Goal: Information Seeking & Learning: Compare options

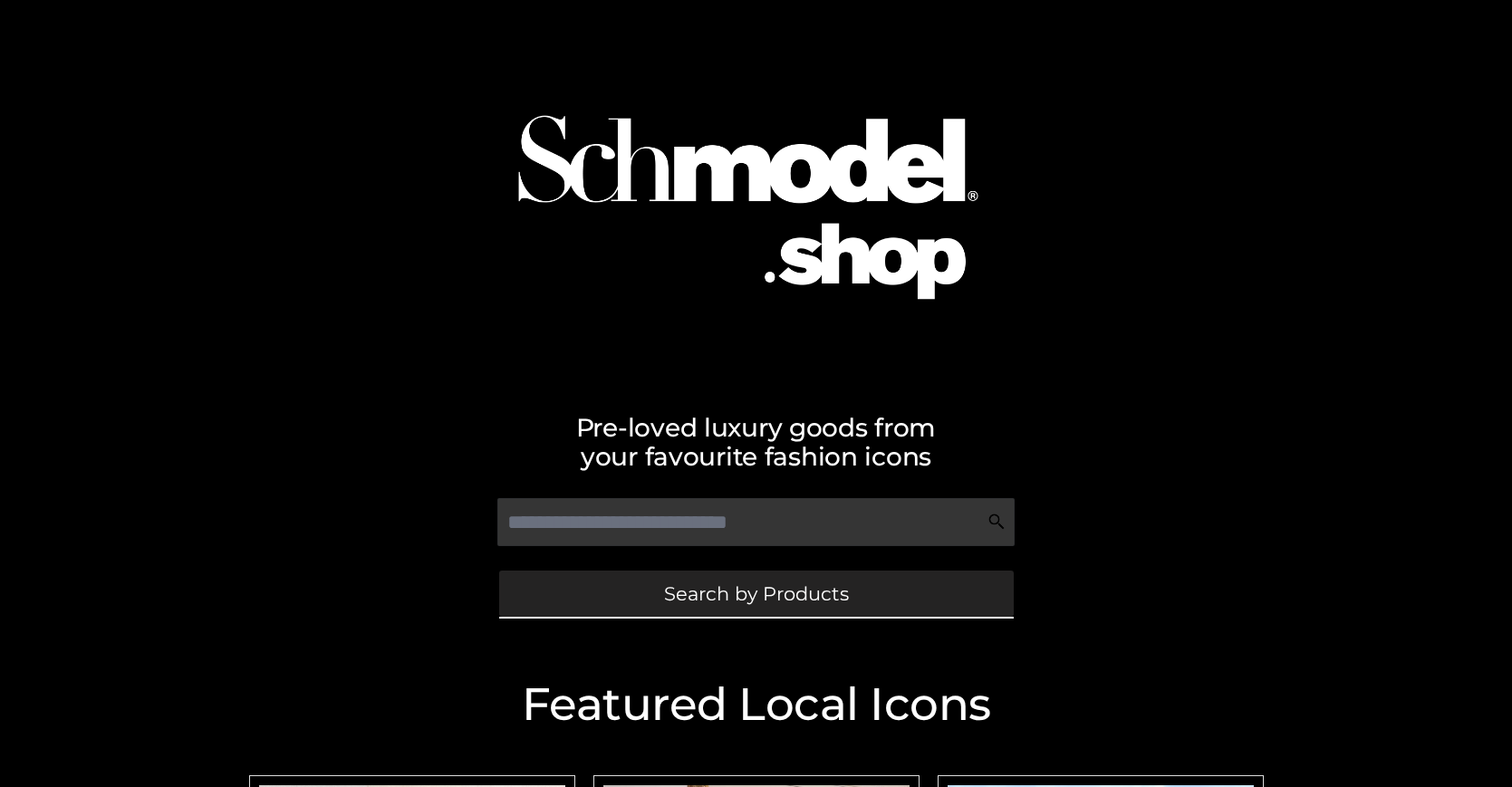
click at [756, 594] on span "Search by Products" at bounding box center [756, 594] width 185 height 19
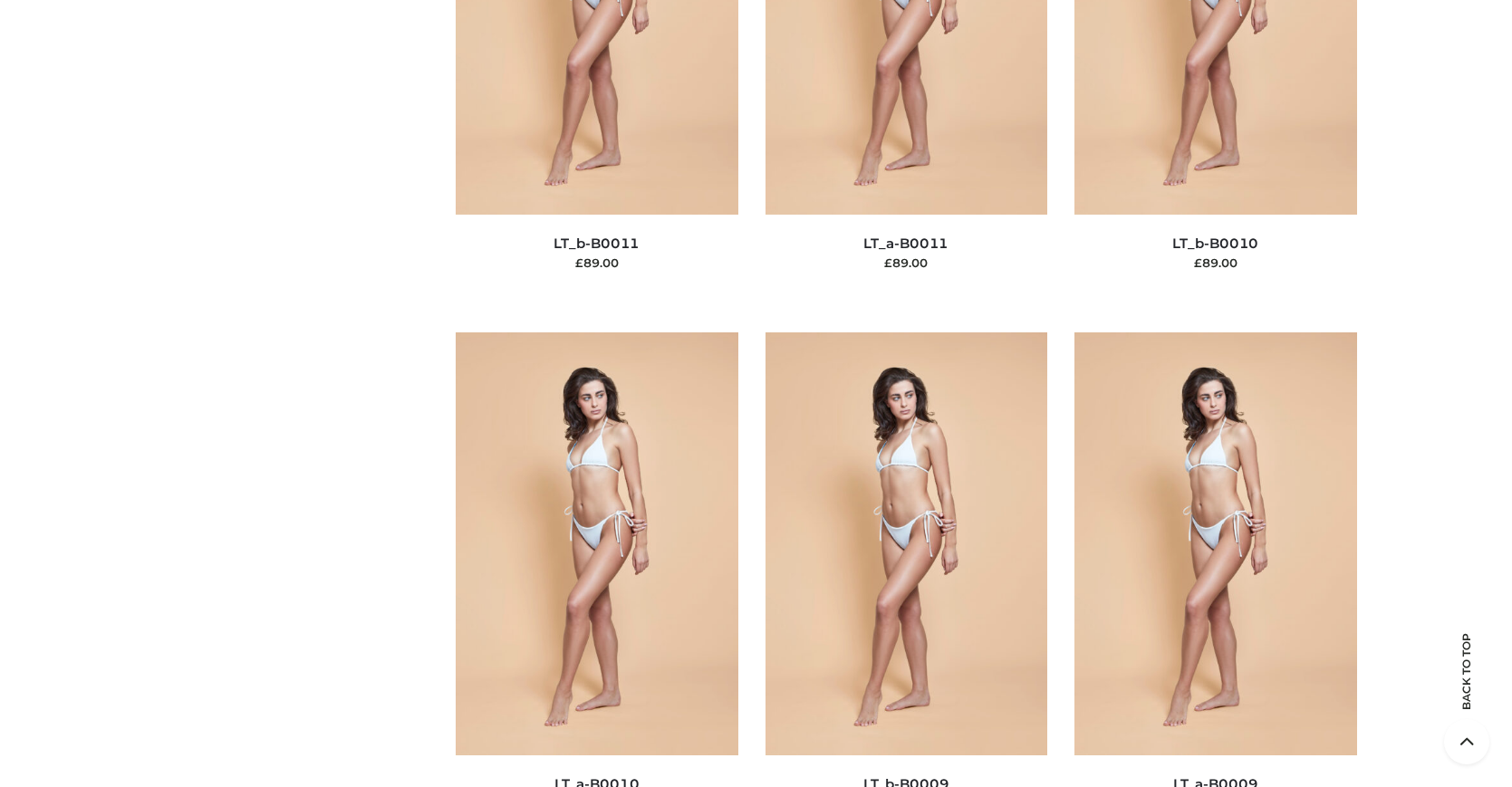
scroll to position [157, 0]
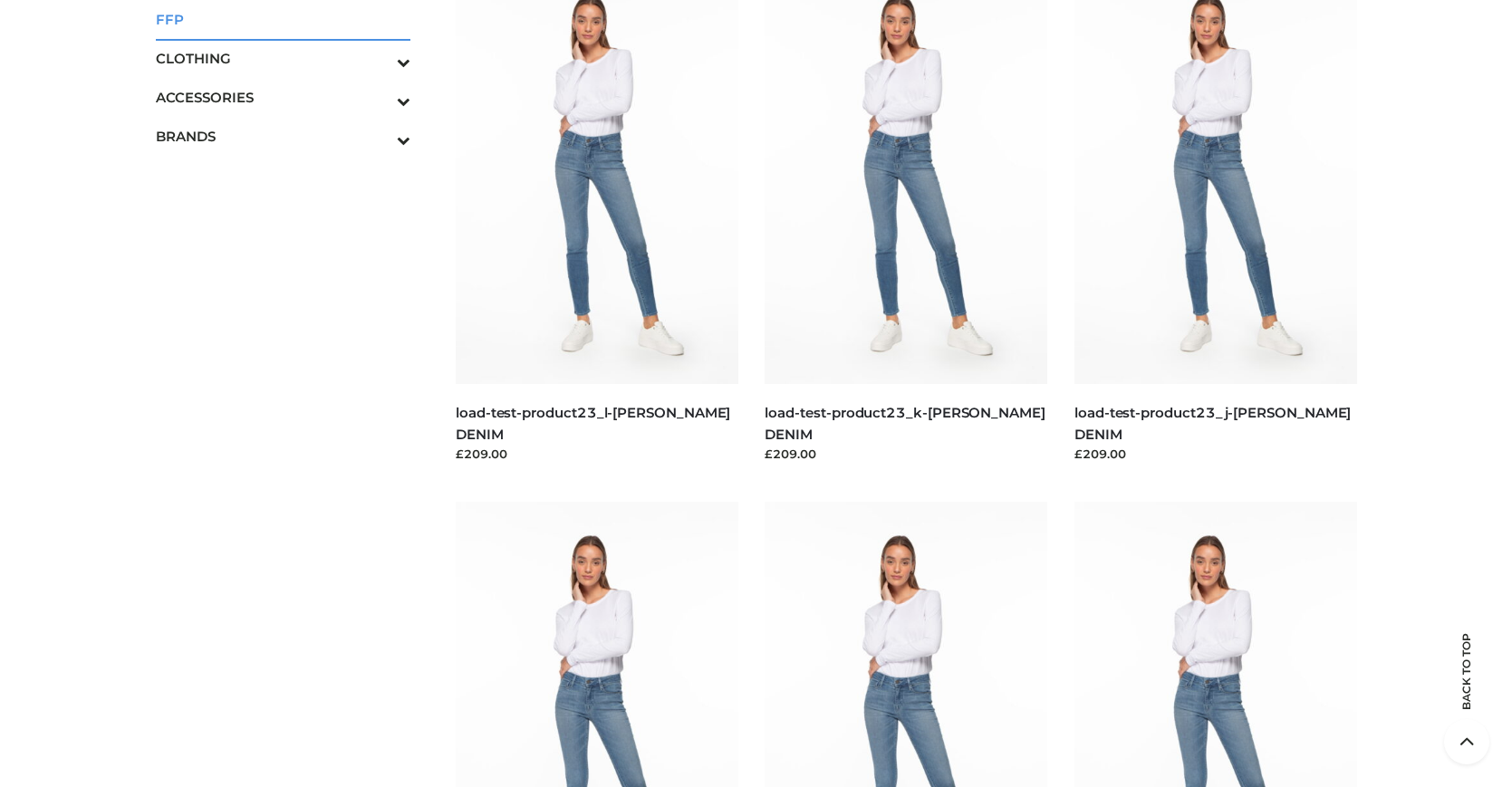
click at [282, 19] on span "FFP" at bounding box center [283, 19] width 255 height 21
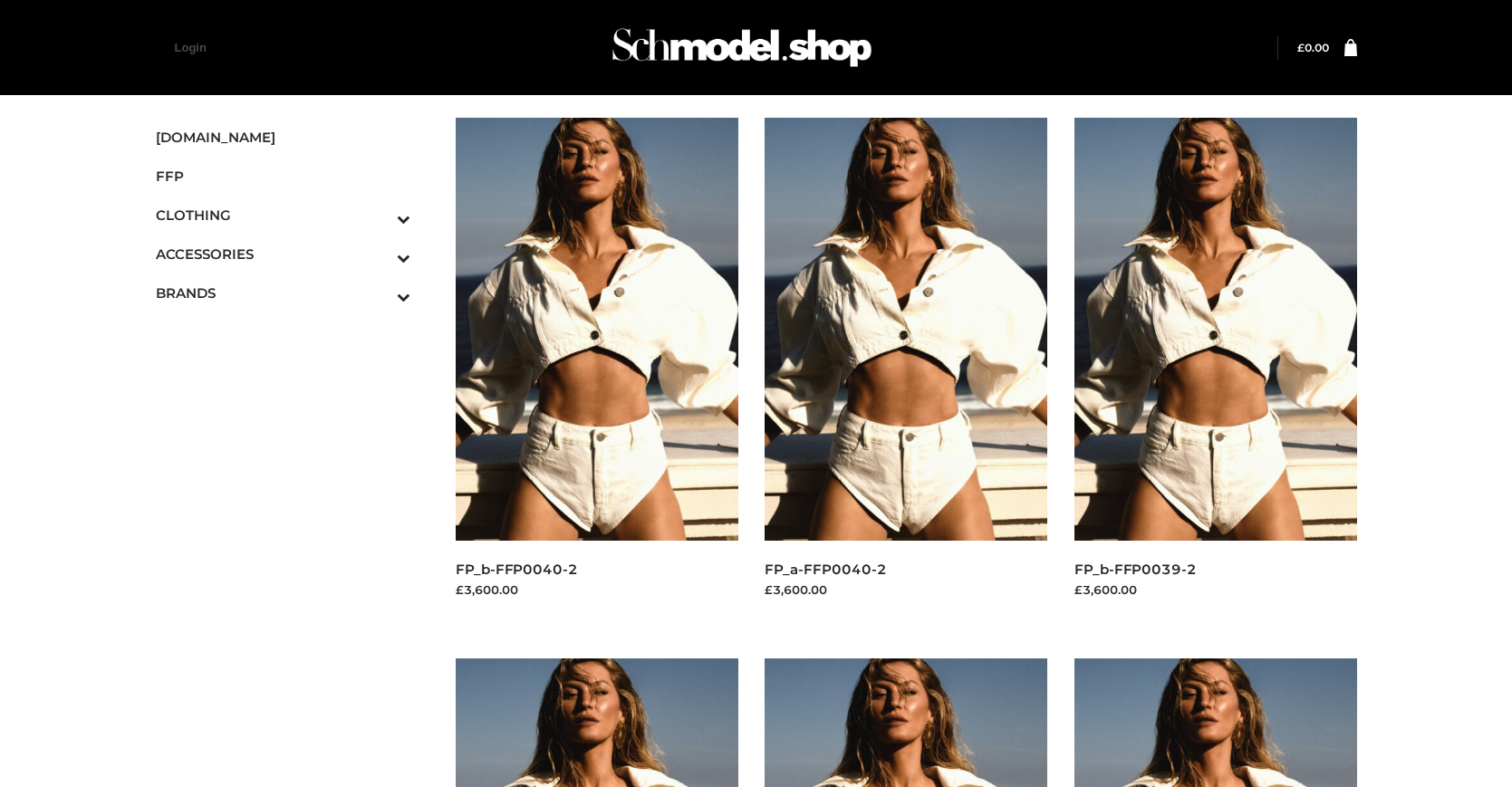
scroll to position [918, 0]
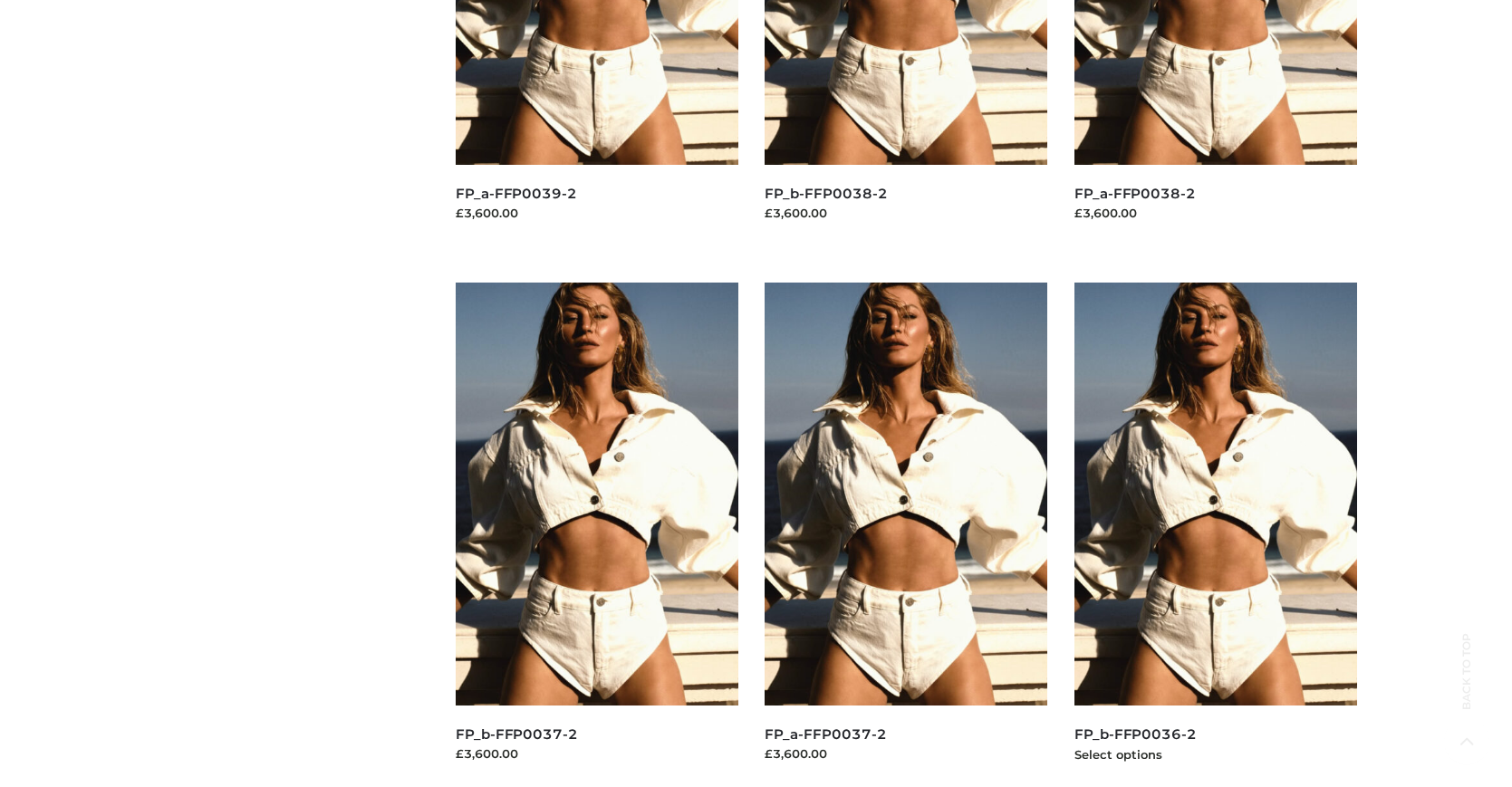
click at [1215, 535] on img at bounding box center [1215, 494] width 282 height 423
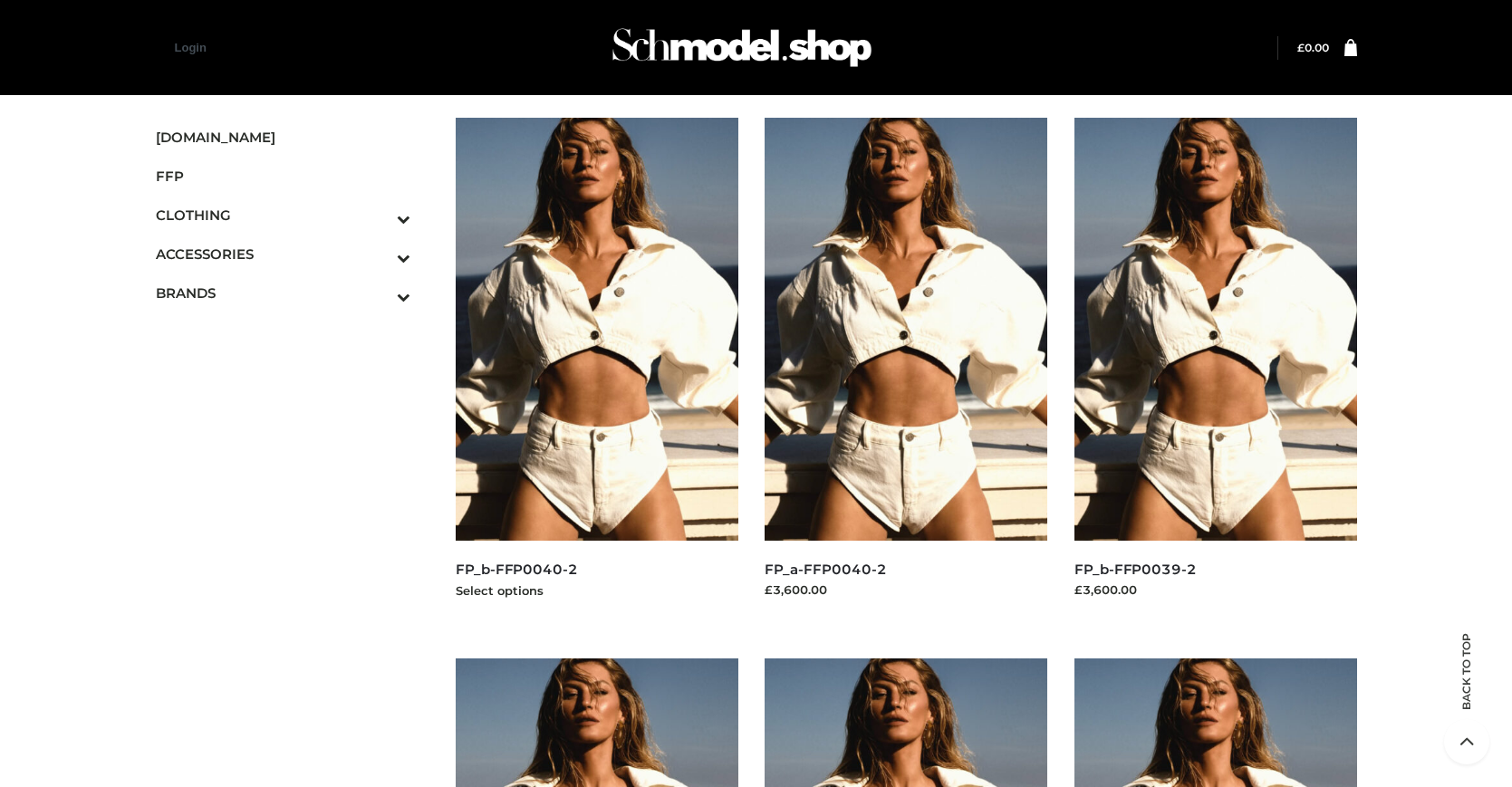
click at [596, 369] on img at bounding box center [596, 330] width 282 height 423
click at [1215, 369] on img at bounding box center [1215, 330] width 282 height 423
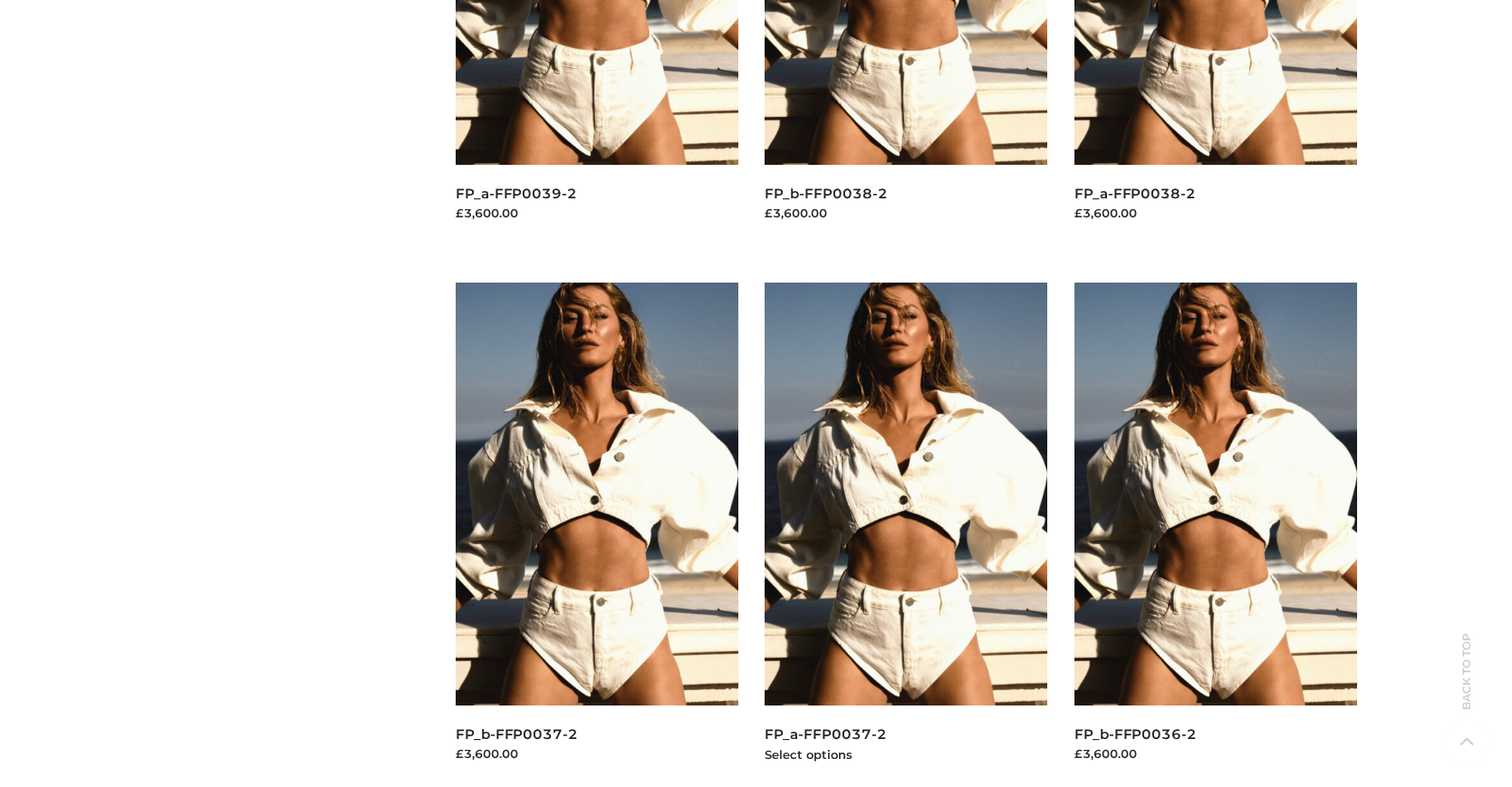
click at [906, 535] on img at bounding box center [906, 494] width 282 height 423
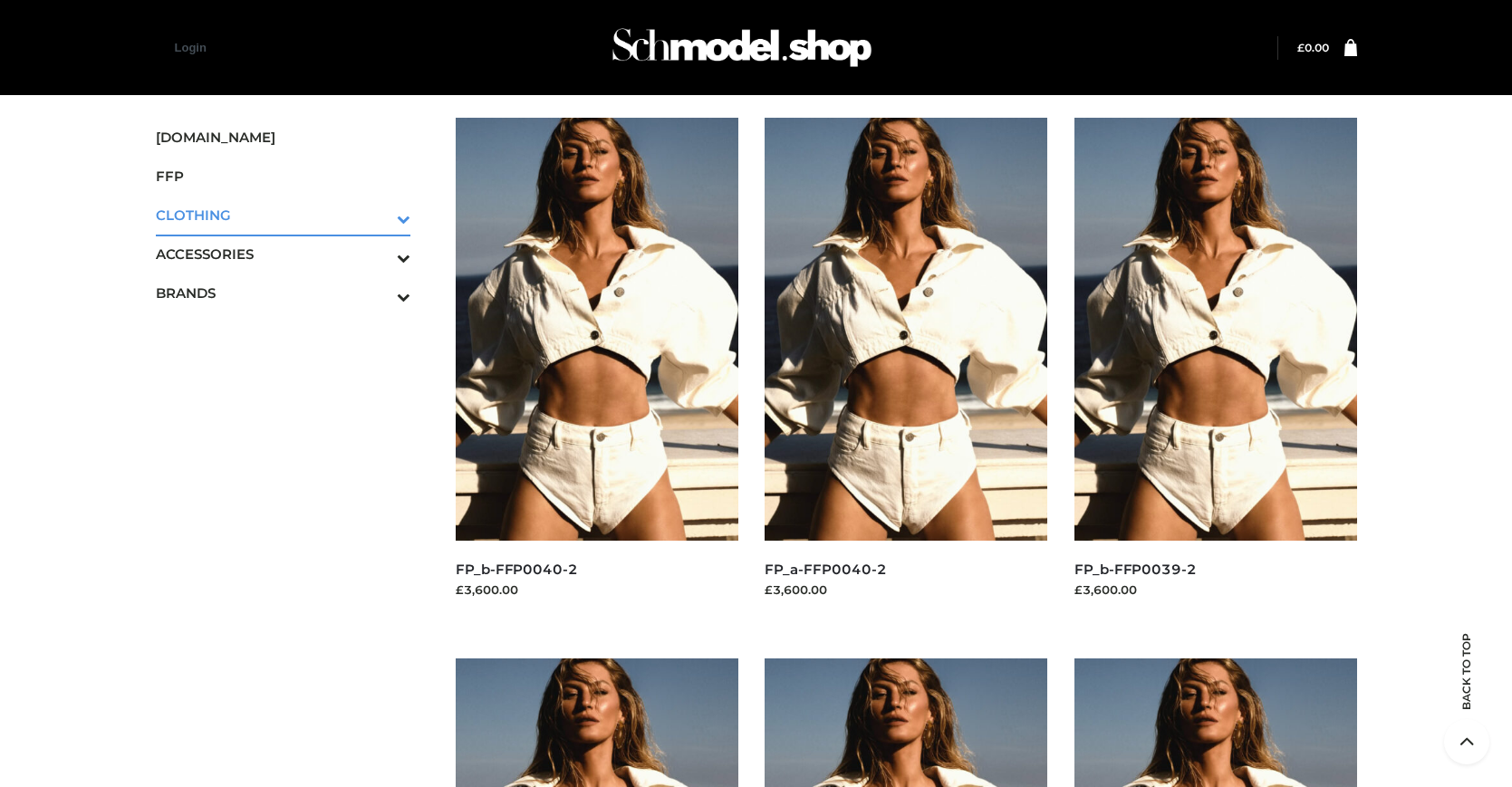
click at [379, 215] on icon "Toggle Submenu" at bounding box center [309, 219] width 203 height 21
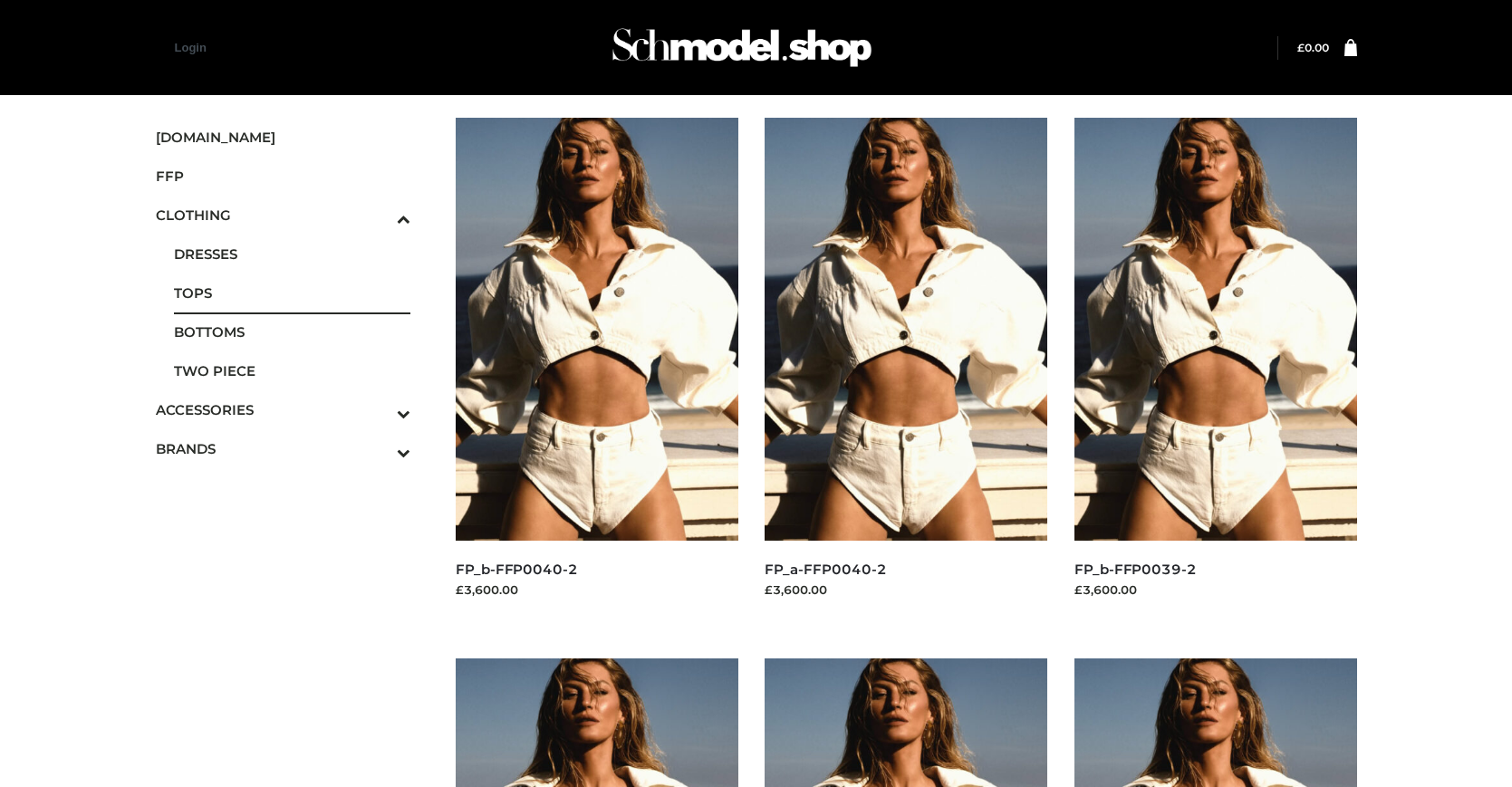
click at [292, 293] on span "TOPS" at bounding box center [293, 293] width 238 height 21
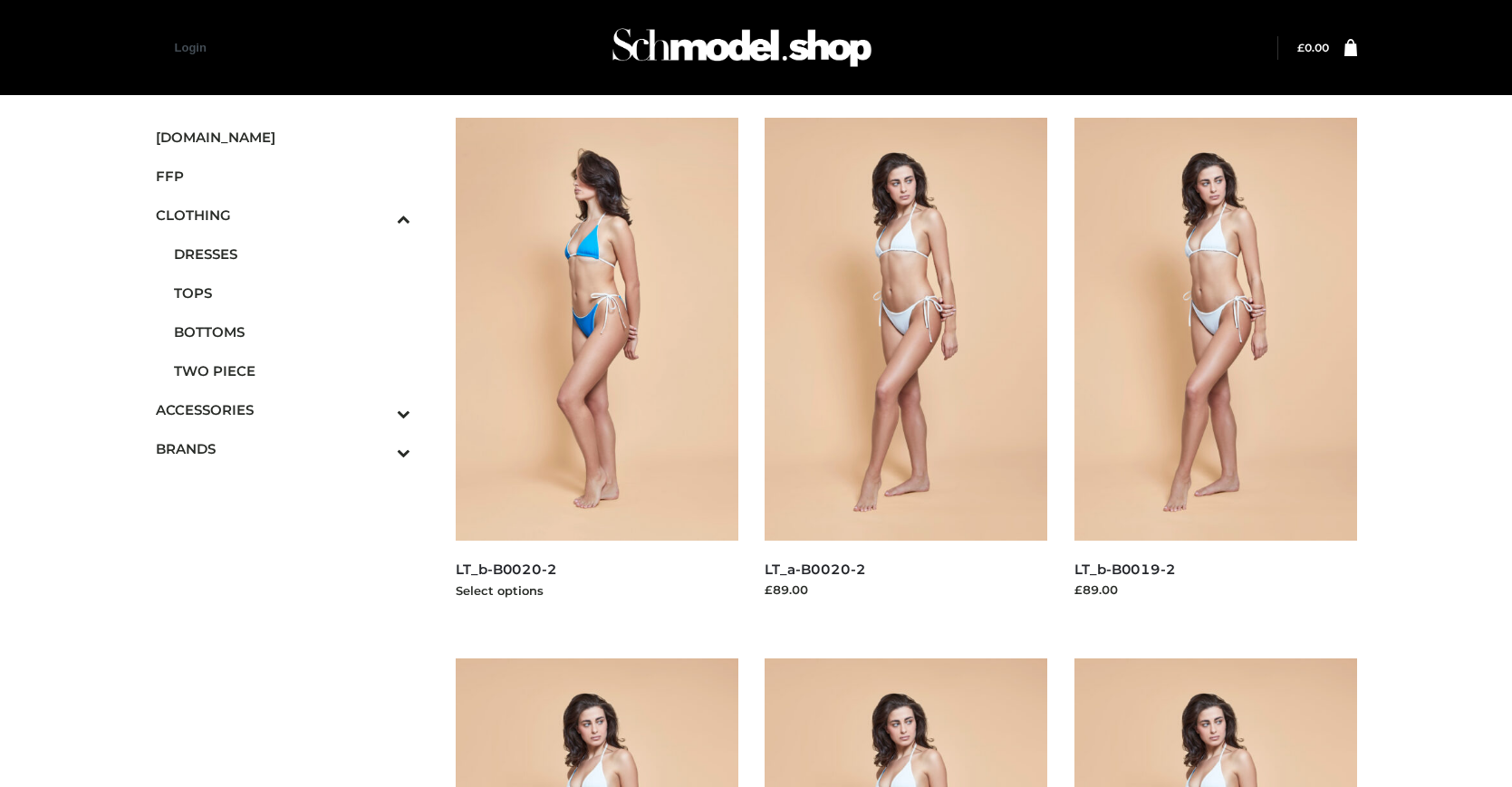
click at [596, 369] on img at bounding box center [596, 330] width 282 height 423
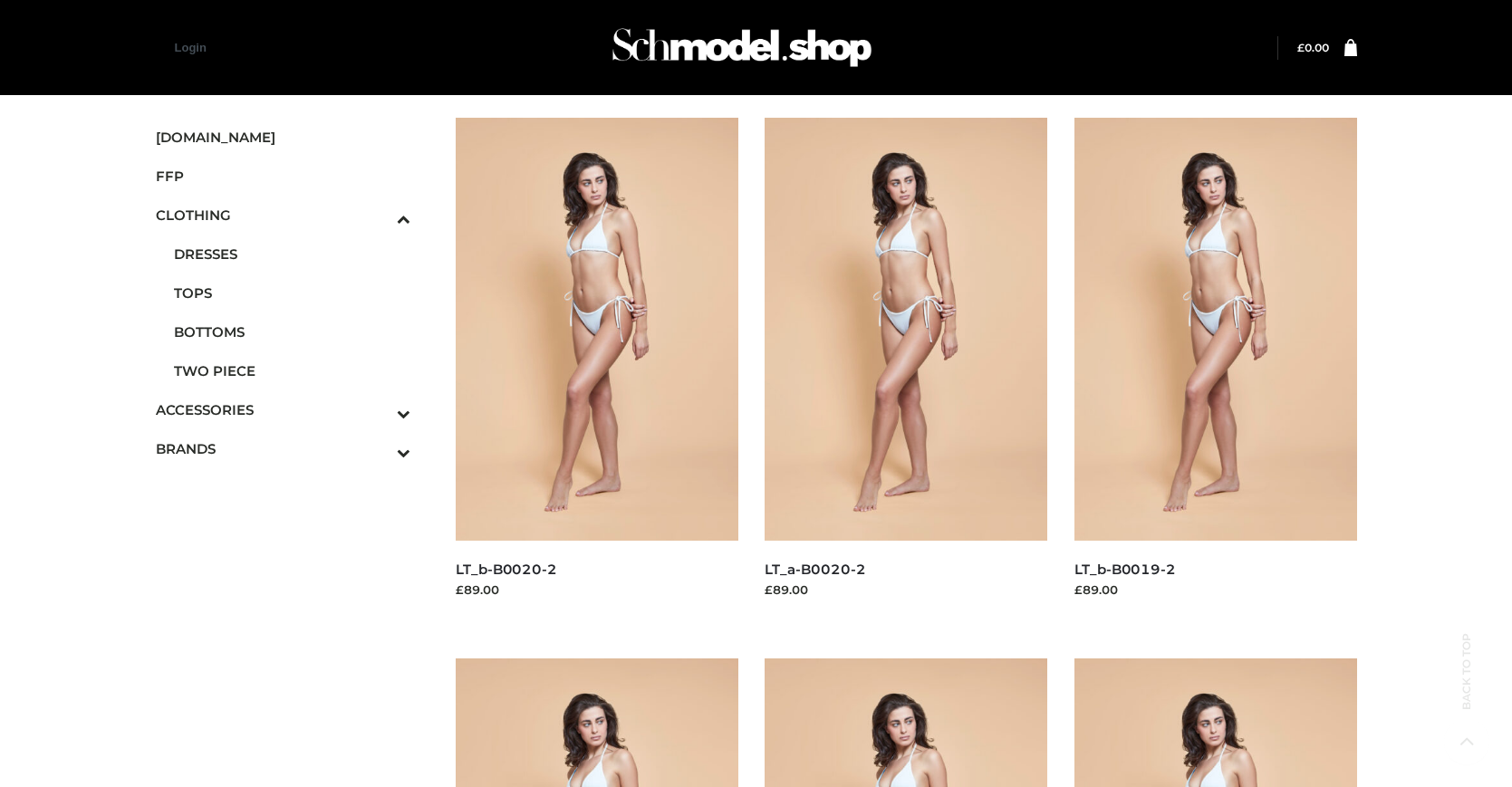
scroll to position [918, 0]
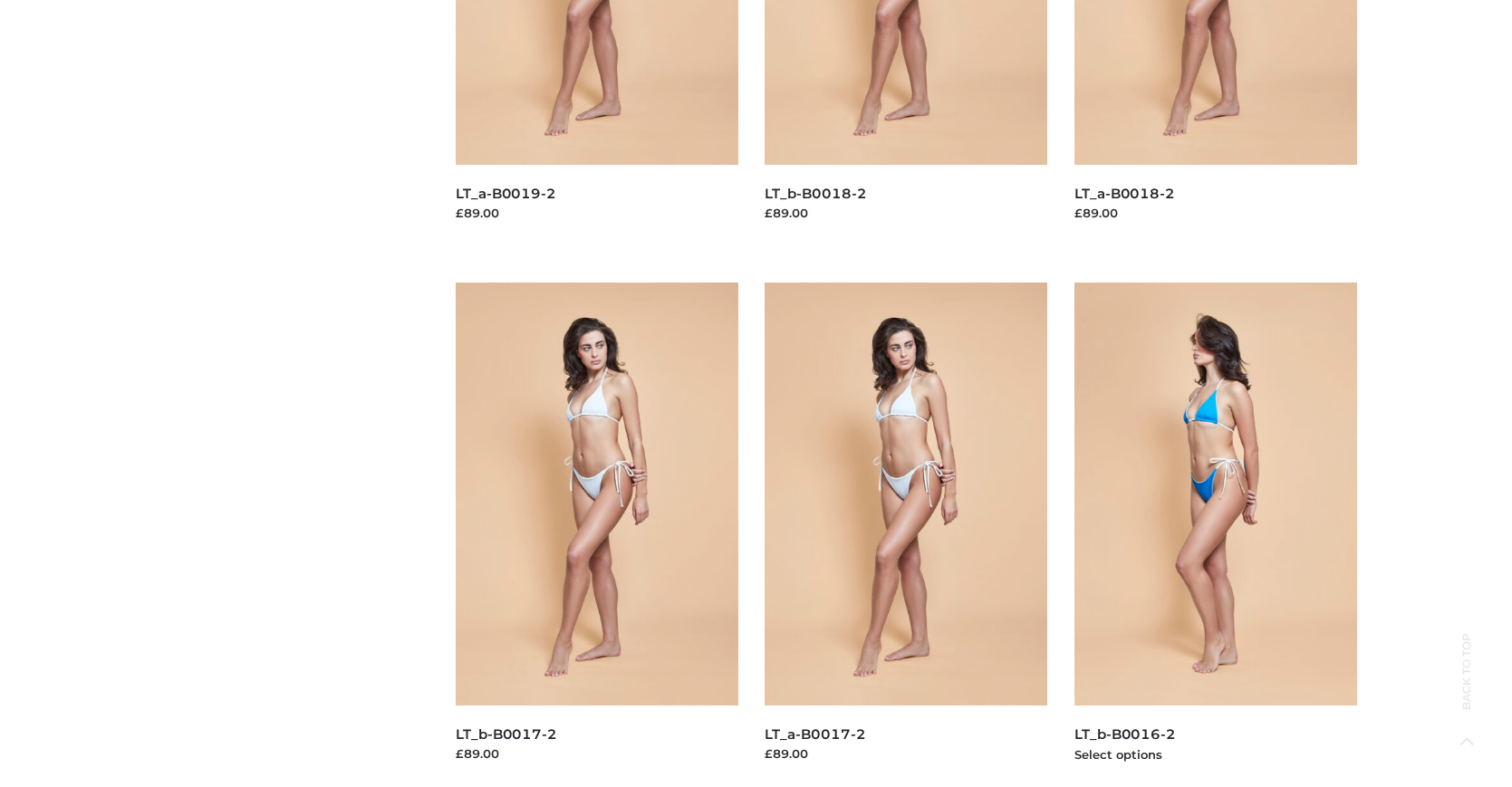
click at [1215, 535] on img at bounding box center [1215, 494] width 282 height 423
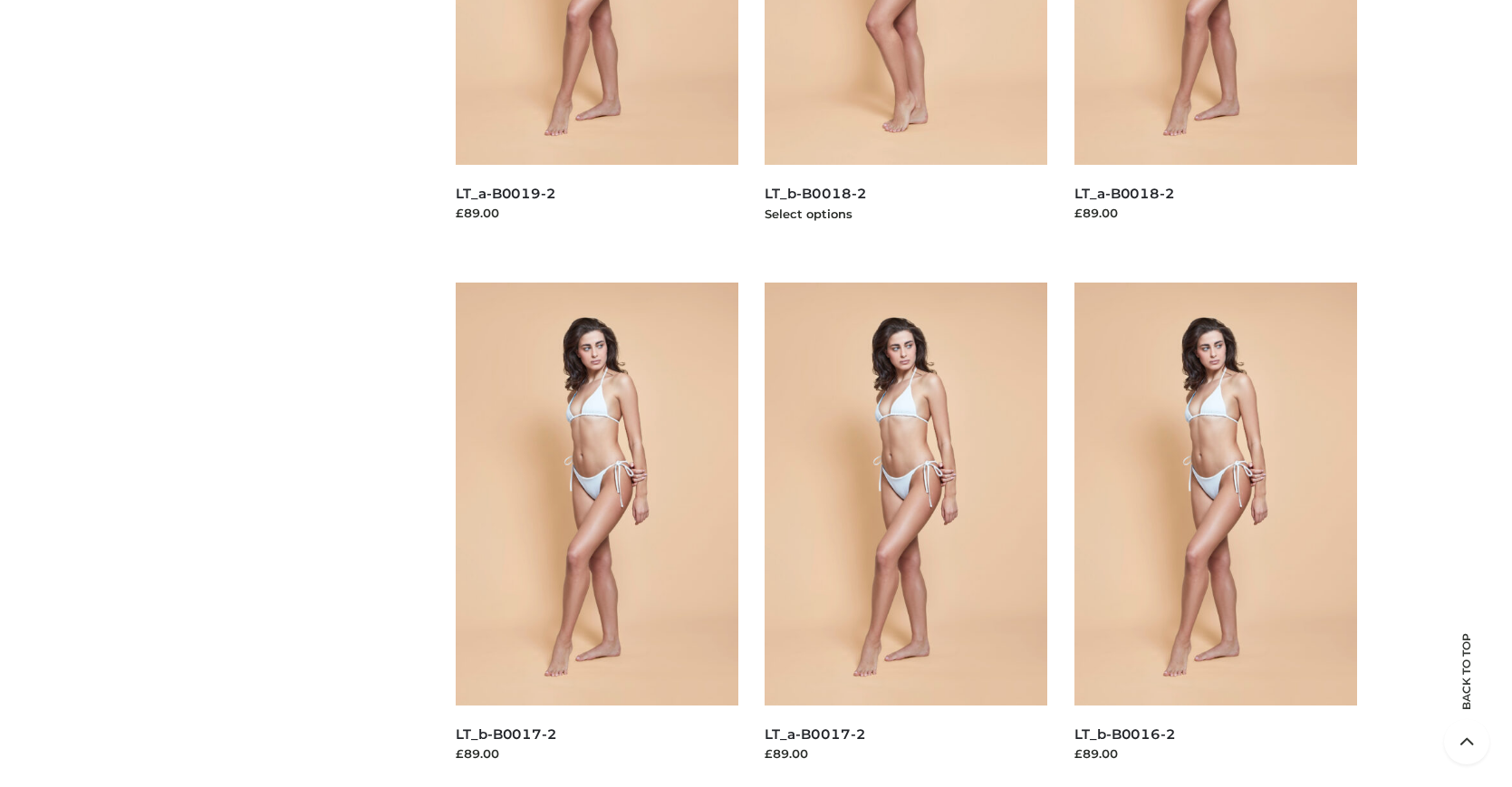
scroll to position [0, 0]
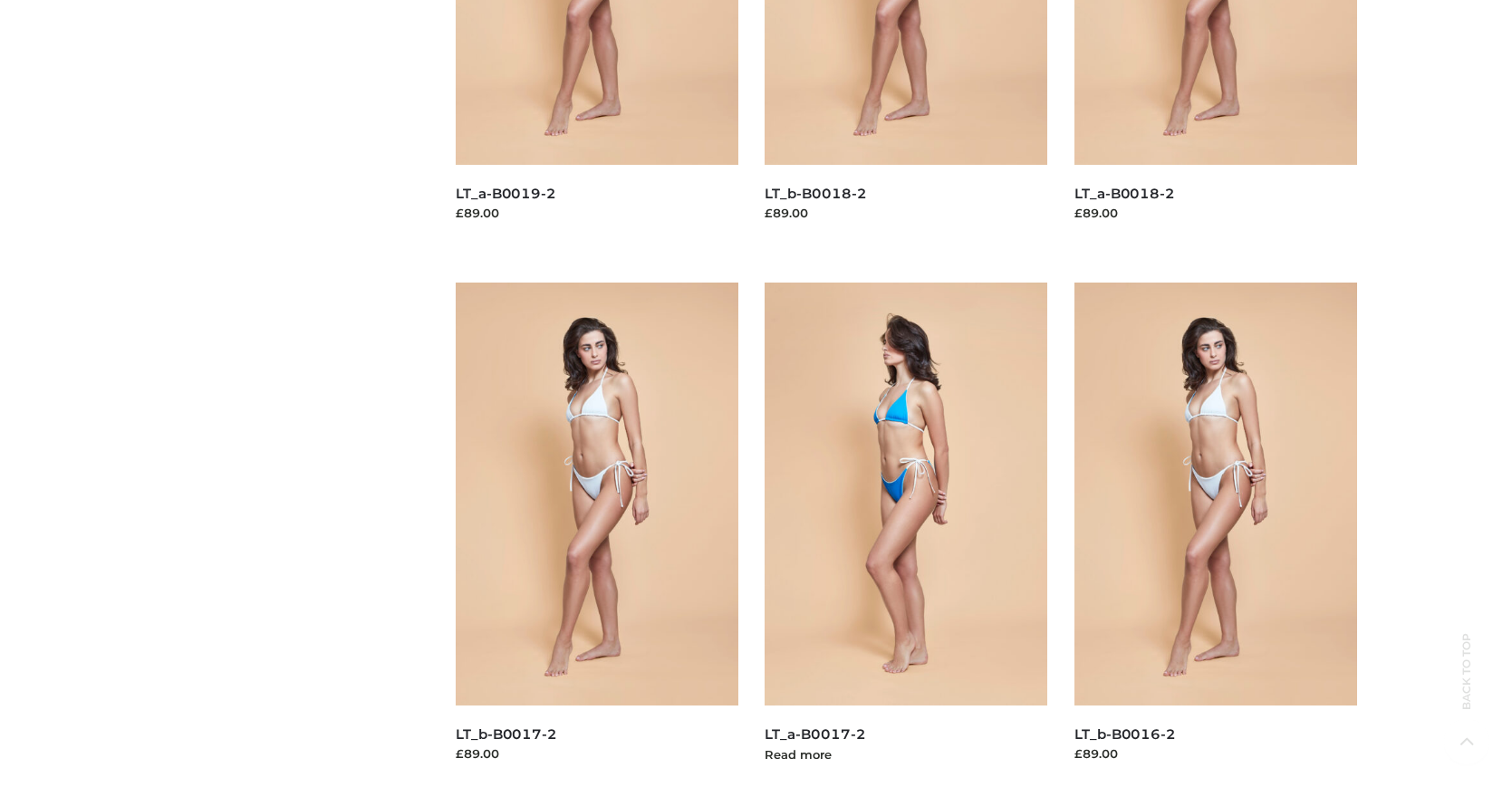
click at [906, 535] on img at bounding box center [906, 494] width 282 height 423
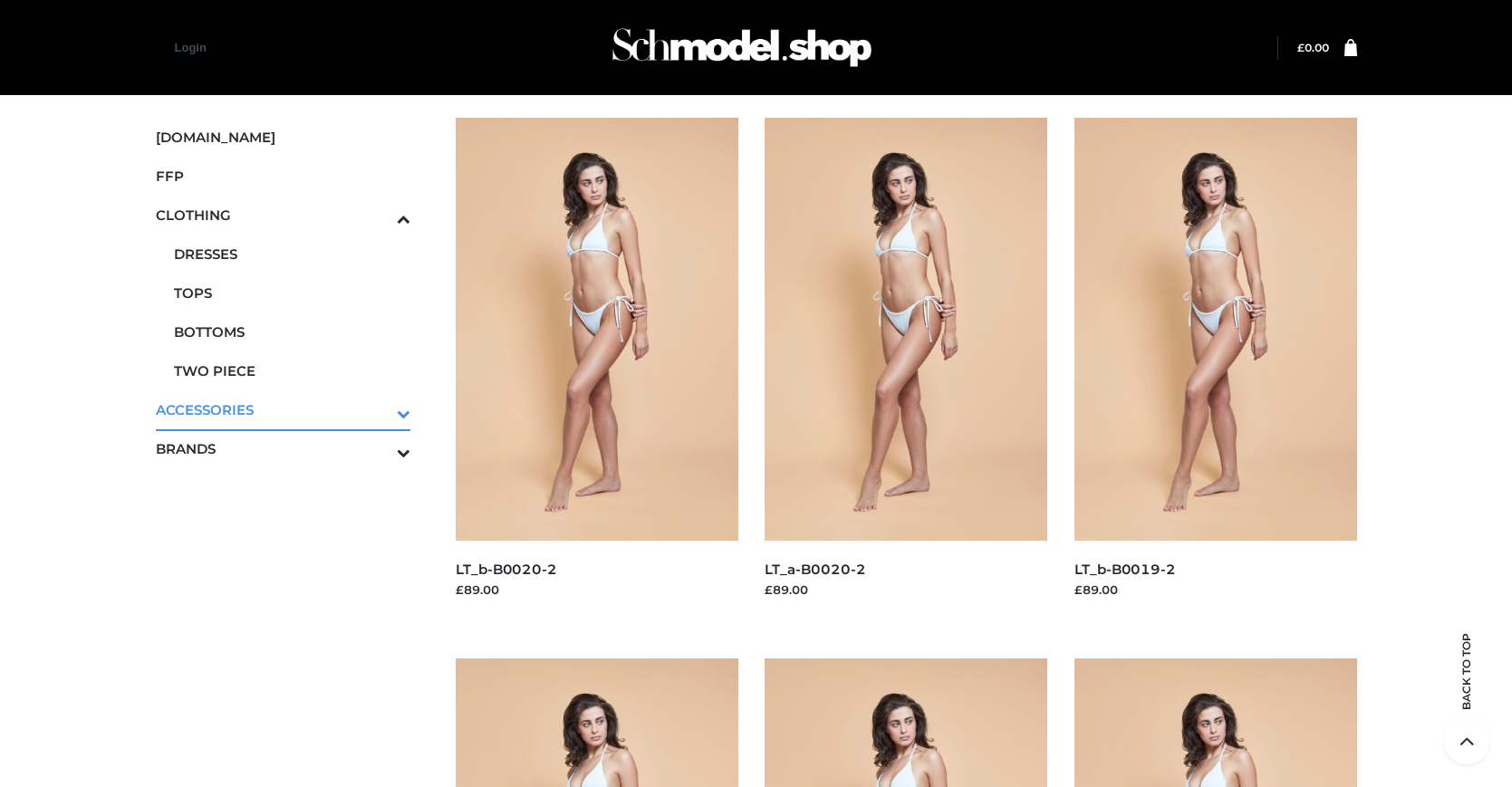
click at [379, 410] on icon "Toggle Submenu" at bounding box center [309, 414] width 203 height 21
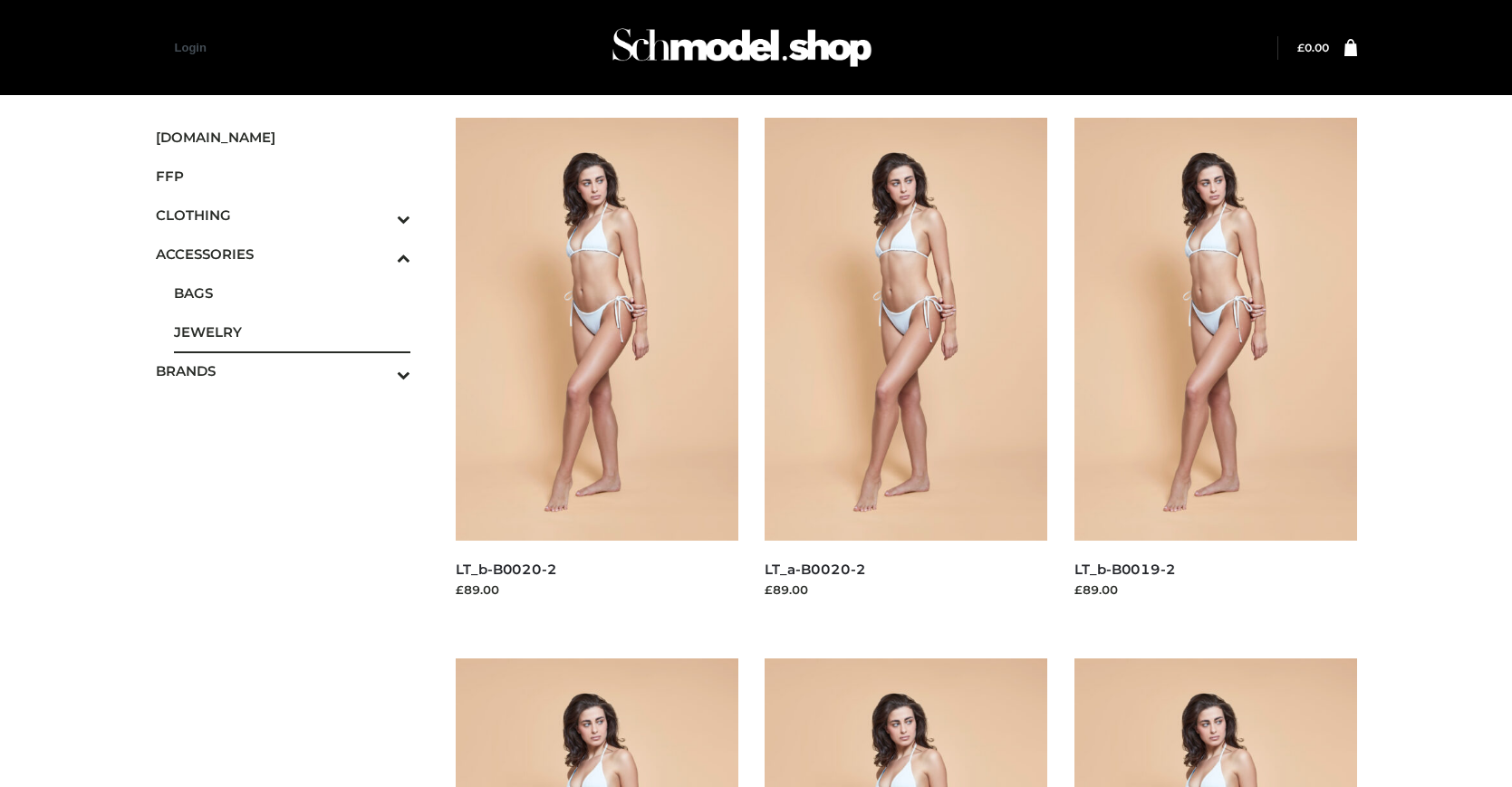
click at [292, 332] on span "JEWELRY" at bounding box center [293, 333] width 238 height 21
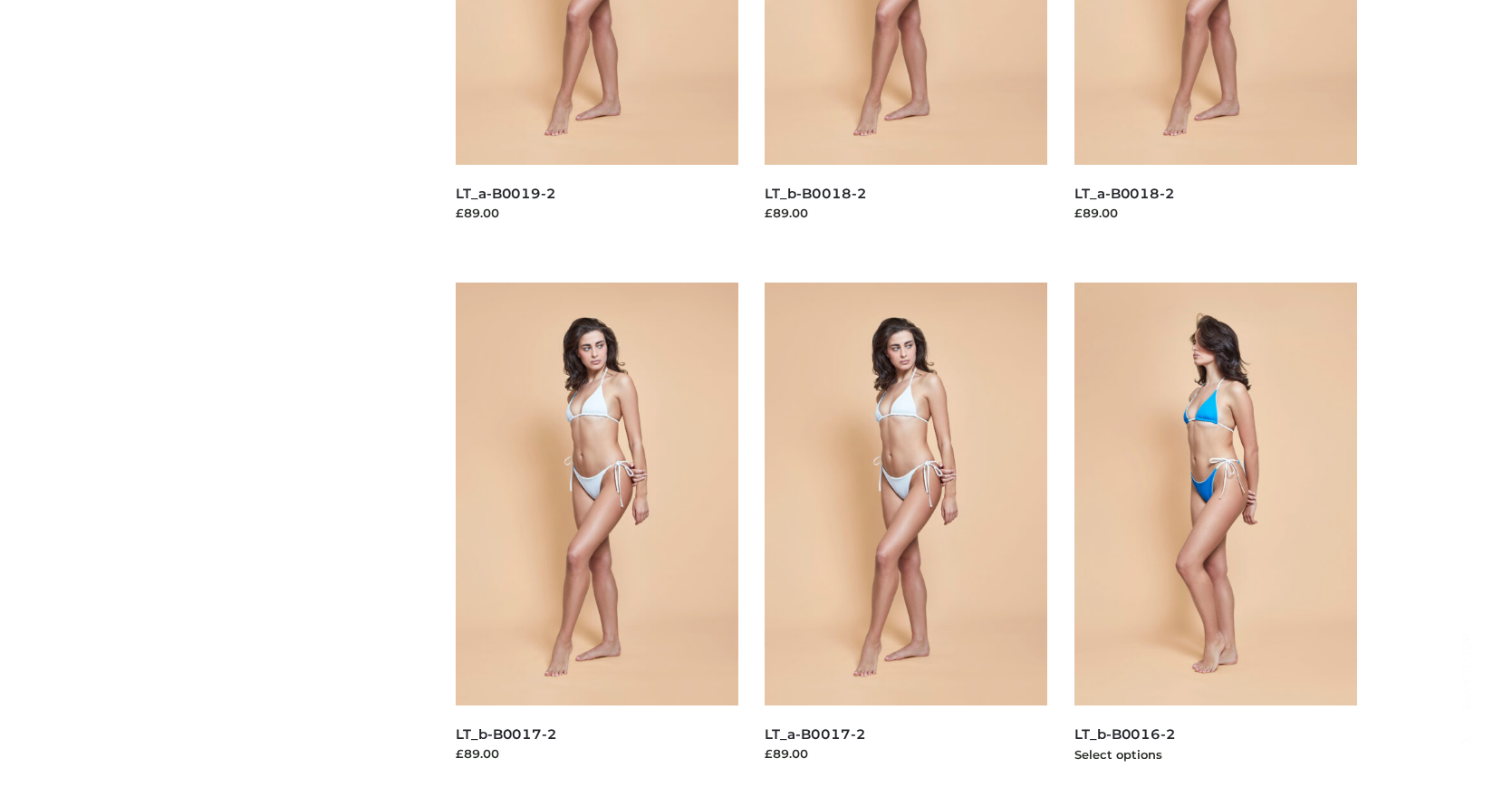
click at [1215, 535] on img at bounding box center [1215, 494] width 282 height 423
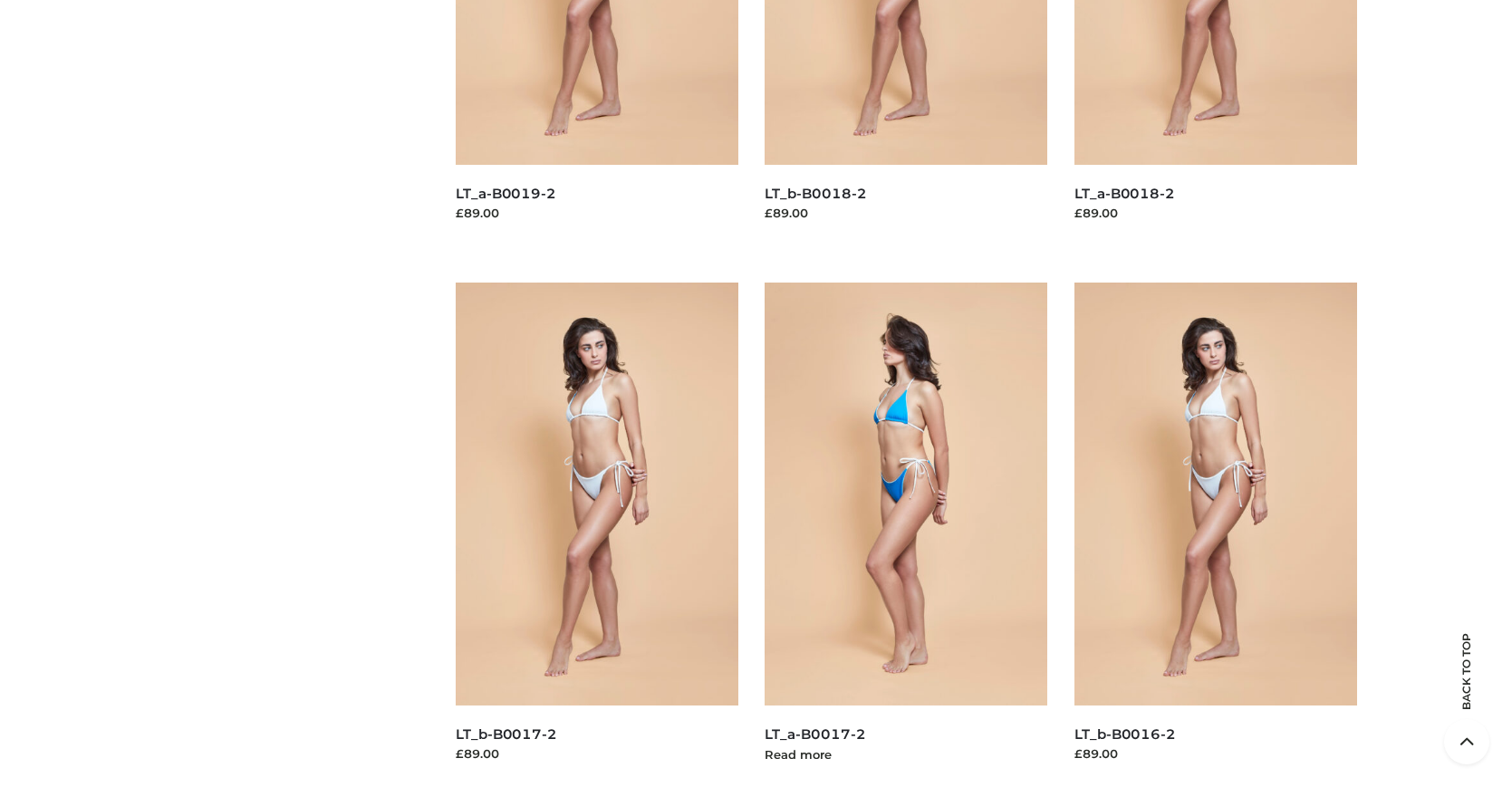
click at [906, 535] on img at bounding box center [906, 494] width 282 height 423
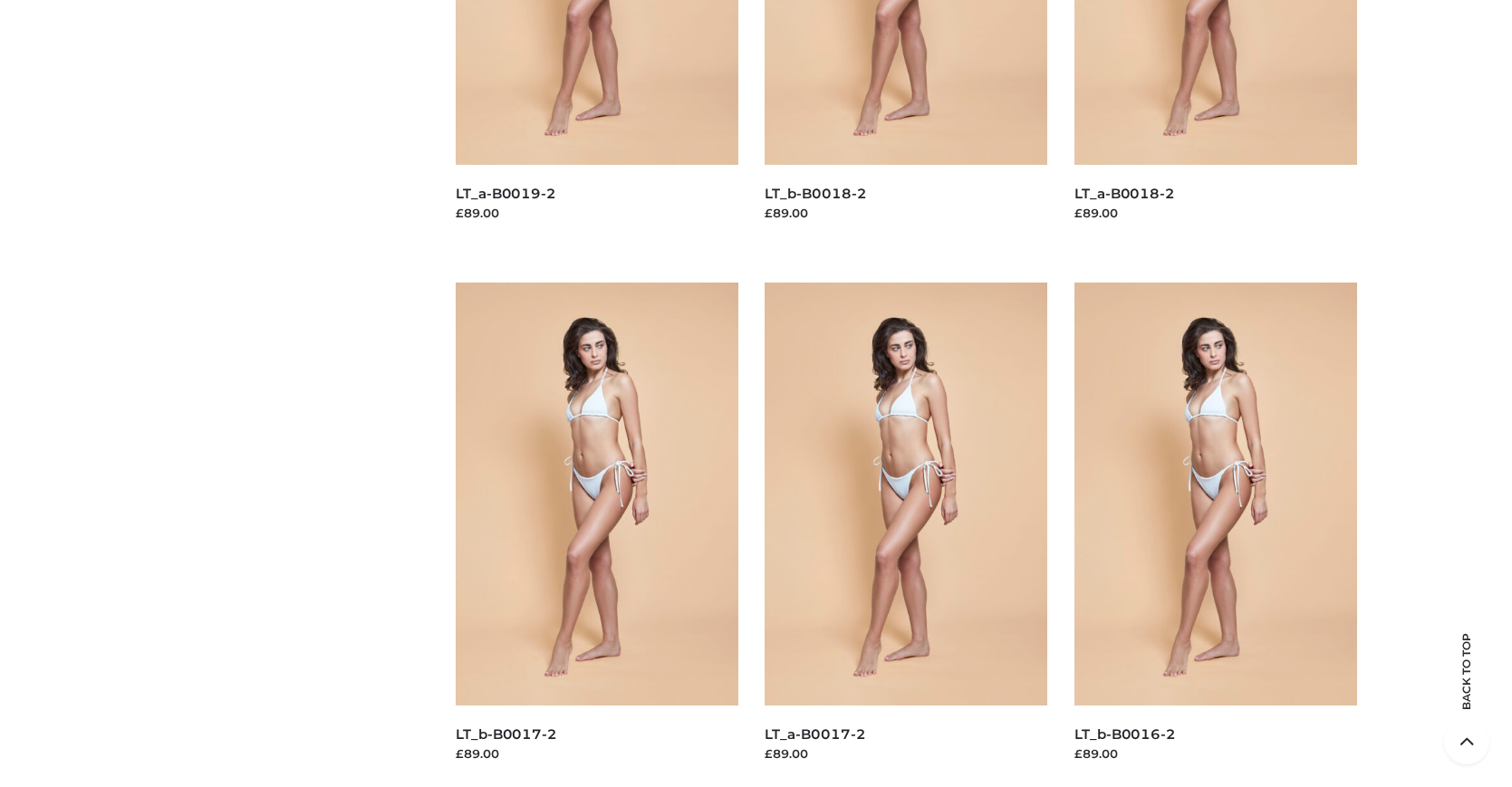
scroll to position [0, 0]
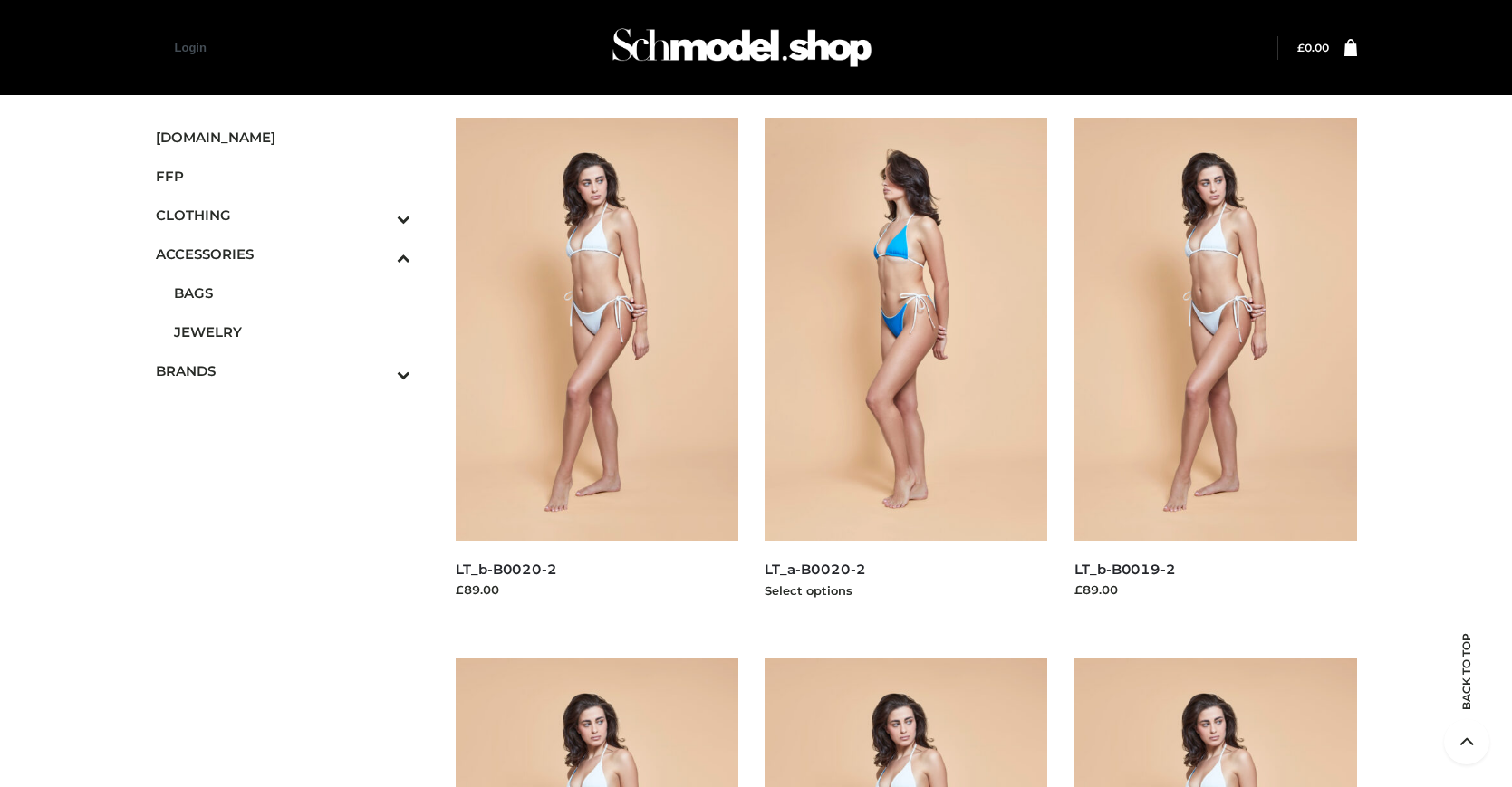
click at [906, 369] on img at bounding box center [906, 330] width 282 height 423
